Goal: Transaction & Acquisition: Book appointment/travel/reservation

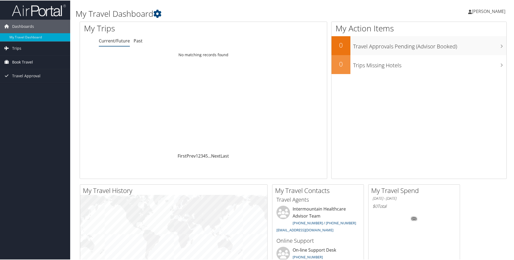
click at [28, 59] on span "Book Travel" at bounding box center [22, 61] width 21 height 13
click at [28, 87] on link "Book/Manage Online Trips" at bounding box center [35, 88] width 70 height 8
click at [43, 60] on link "Book Travel" at bounding box center [35, 61] width 70 height 13
click at [19, 62] on span "Book Travel" at bounding box center [22, 61] width 21 height 13
click at [28, 87] on link "Book/Manage Online Trips" at bounding box center [35, 88] width 70 height 8
